Goal: Task Accomplishment & Management: Manage account settings

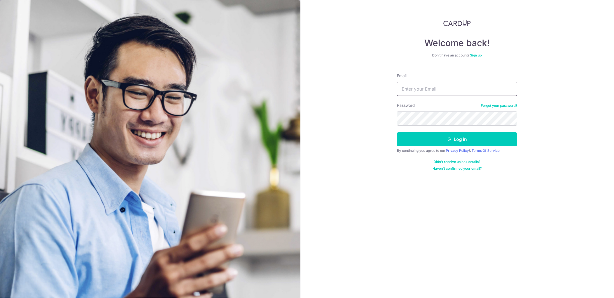
click at [422, 91] on input "Email" at bounding box center [457, 89] width 120 height 14
type input "jegs23g@gmail.com"
click at [435, 140] on button "Log in" at bounding box center [457, 139] width 120 height 14
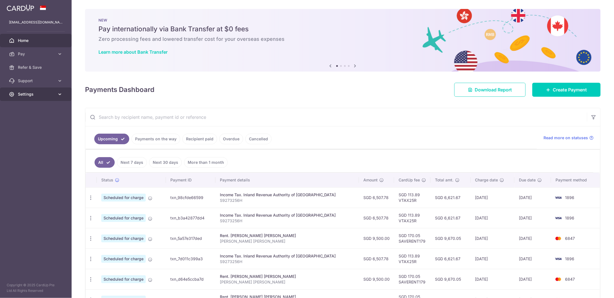
click at [43, 91] on span "Settings" at bounding box center [36, 94] width 37 height 6
click at [39, 104] on link "Account" at bounding box center [36, 107] width 72 height 13
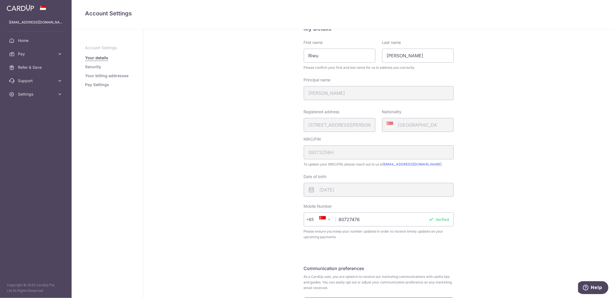
scroll to position [28, 0]
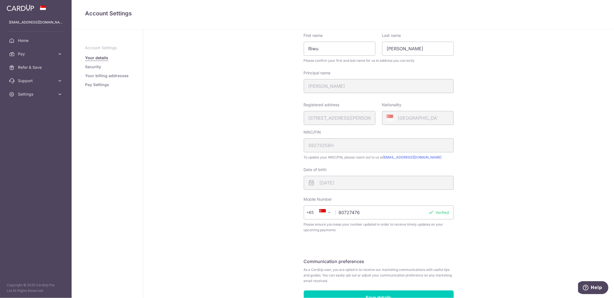
click at [348, 216] on input "80727476" at bounding box center [379, 213] width 150 height 14
click at [58, 89] on link "Settings" at bounding box center [36, 94] width 72 height 13
click at [36, 119] on span "Logout" at bounding box center [36, 121] width 37 height 6
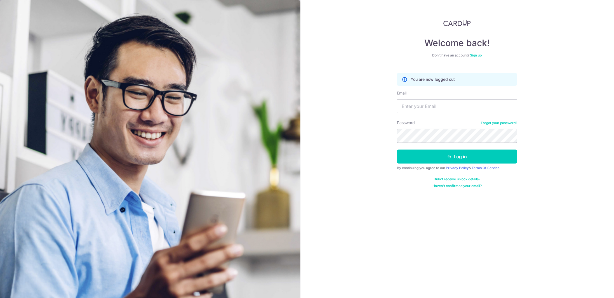
click at [452, 113] on form "You are now logged out Email Password Forgot your password? Log in By continuin…" at bounding box center [457, 128] width 120 height 119
click at [450, 107] on input "Email" at bounding box center [457, 106] width 120 height 14
type input "[EMAIL_ADDRESS][DOMAIN_NAME]"
click at [451, 156] on icon "submit" at bounding box center [449, 156] width 4 height 4
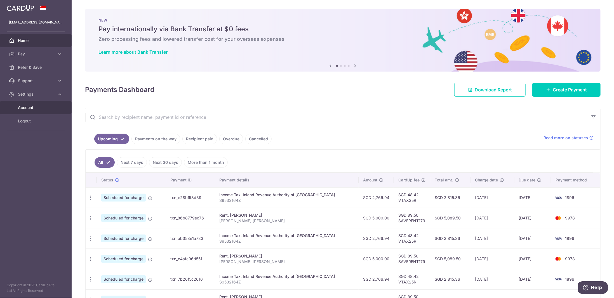
click at [26, 103] on link "Account" at bounding box center [36, 107] width 72 height 13
